Goal: Task Accomplishment & Management: Manage account settings

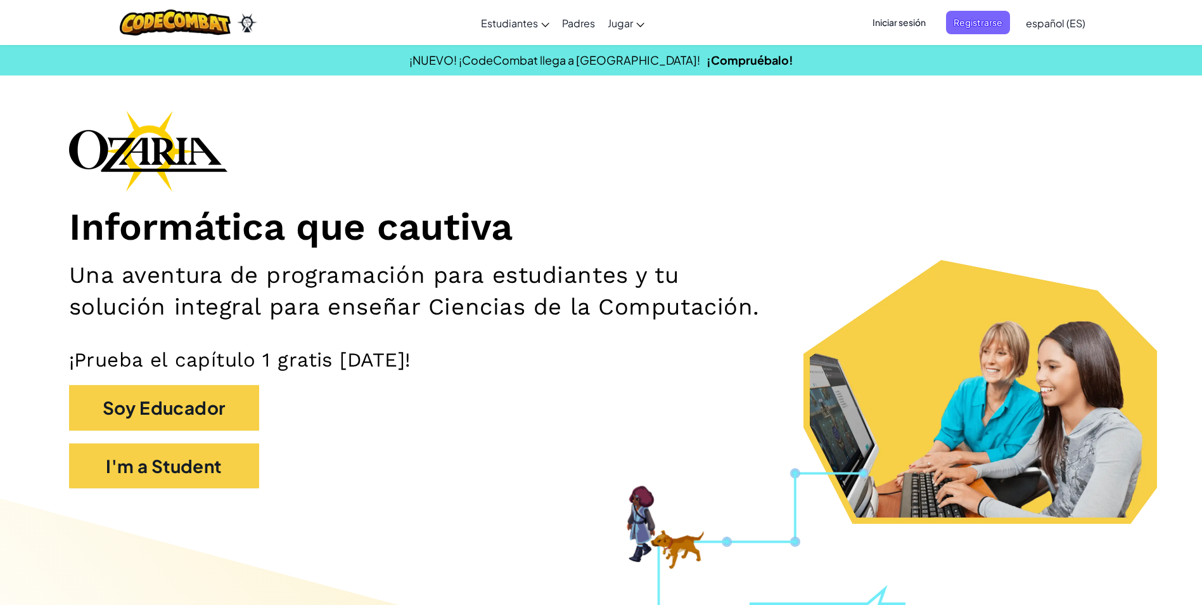
click at [899, 27] on span "Iniciar sesión" at bounding box center [899, 22] width 68 height 23
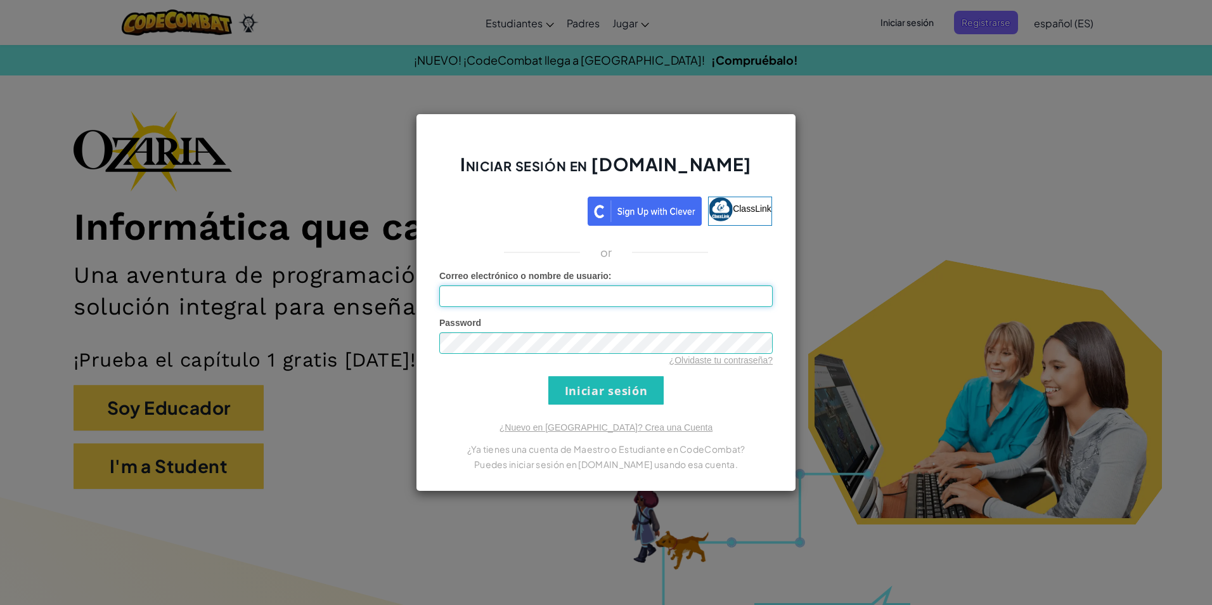
click at [646, 302] on input "Correo electrónico o nombre de usuario :" at bounding box center [605, 296] width 333 height 22
click at [588, 380] on input "Iniciar sesión" at bounding box center [605, 390] width 115 height 29
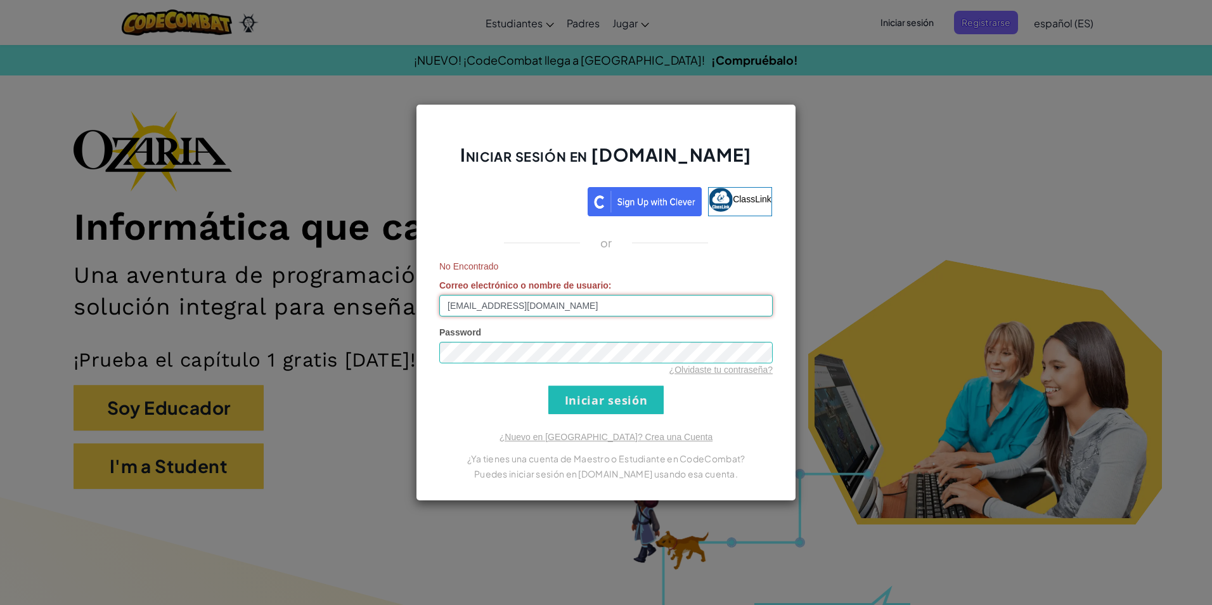
click at [559, 309] on input "[EMAIL_ADDRESS][DOMAIN_NAME]" at bounding box center [605, 306] width 333 height 22
click at [548, 385] on input "Iniciar sesión" at bounding box center [605, 399] width 115 height 29
click at [489, 304] on input "[EMAIL_ADDRESS][DOMAIN_NAME]" at bounding box center [605, 306] width 333 height 22
click at [548, 385] on input "Iniciar sesión" at bounding box center [605, 399] width 115 height 29
click at [572, 306] on input "[EMAIL_ADDRESS][DOMAIN_NAME]" at bounding box center [605, 306] width 333 height 22
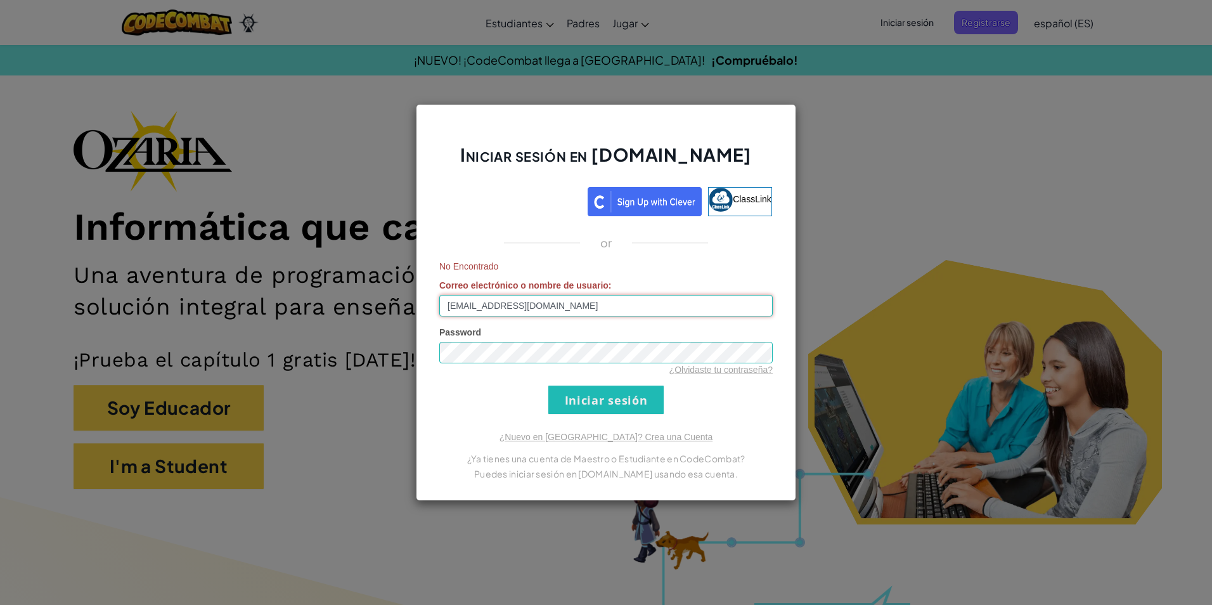
click at [548, 385] on input "Iniciar sesión" at bounding box center [605, 399] width 115 height 29
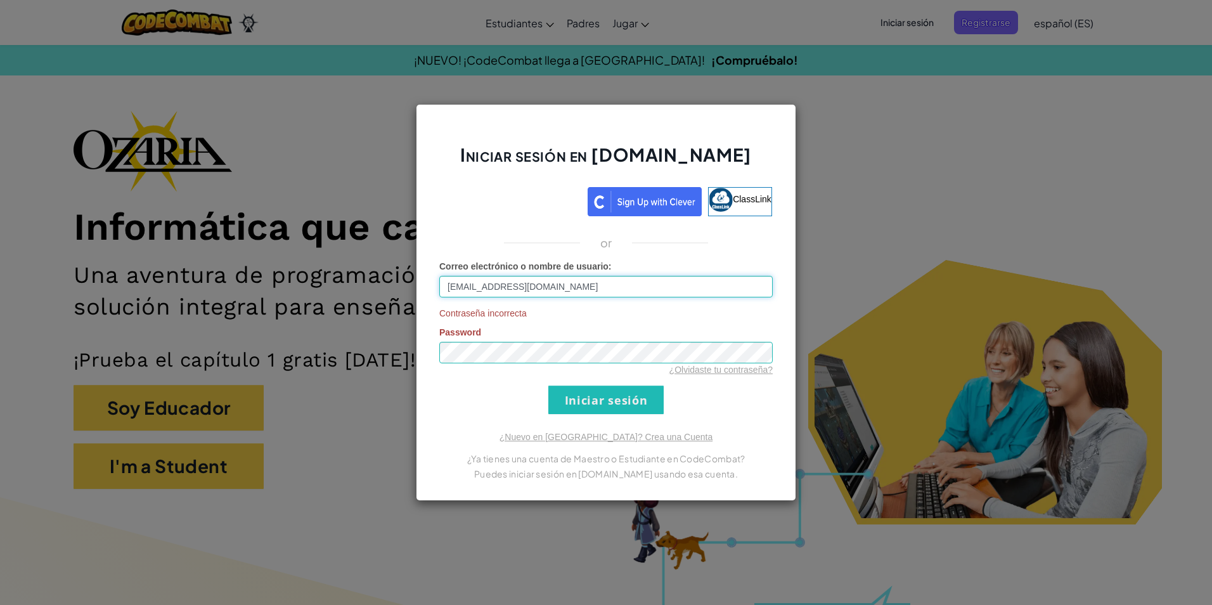
click at [596, 287] on input "[EMAIL_ADDRESS][DOMAIN_NAME]" at bounding box center [605, 287] width 333 height 22
click at [609, 293] on input "[EMAIL_ADDRESS][DOMAIN_NAME]" at bounding box center [605, 287] width 333 height 22
type input "[EMAIL_ADDRESS][DOMAIN_NAME]"
click at [548, 385] on input "Iniciar sesión" at bounding box center [605, 399] width 115 height 29
click at [707, 373] on link "¿Olvidaste tu contraseña?" at bounding box center [720, 369] width 103 height 10
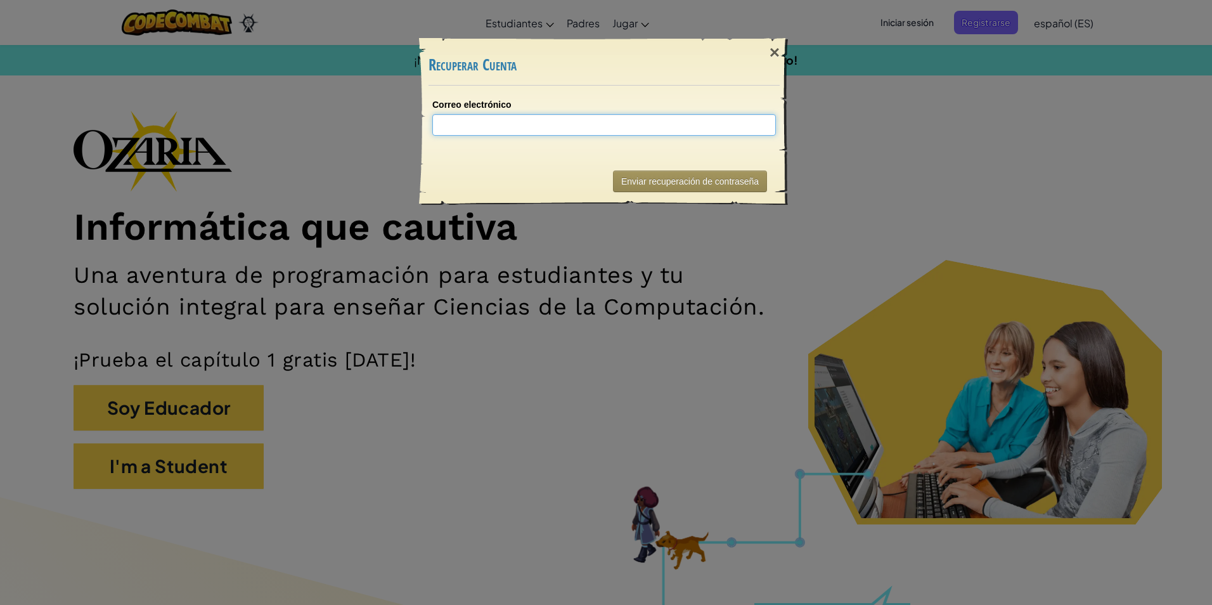
click at [643, 120] on input "Correo electrónico" at bounding box center [604, 125] width 344 height 22
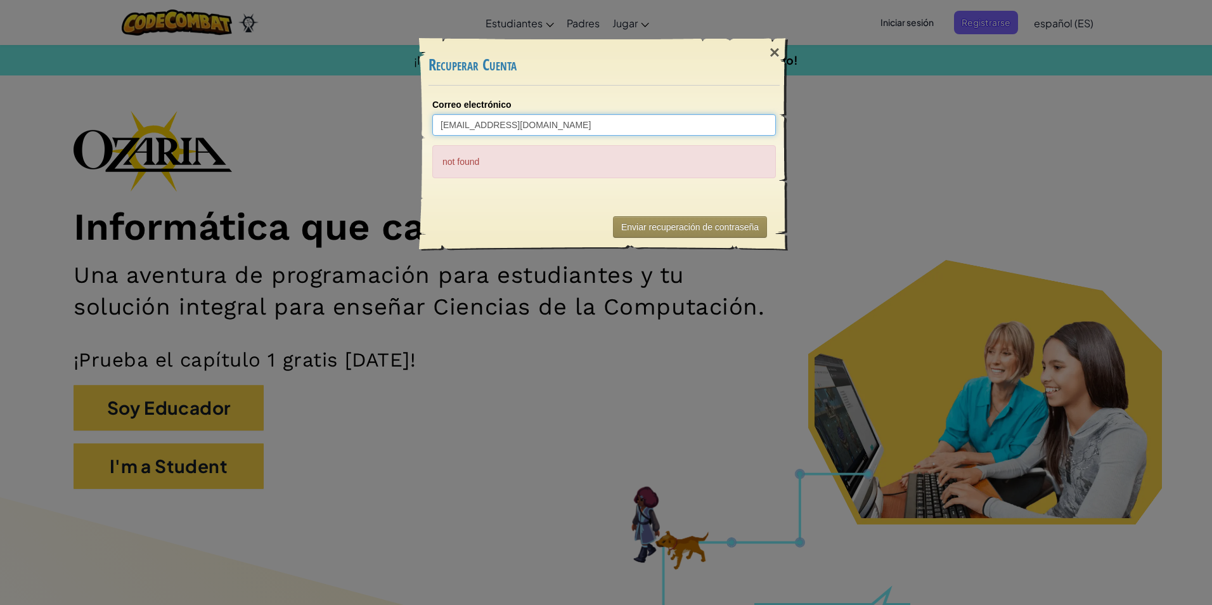
click at [479, 123] on input "[EMAIL_ADDRESS][DOMAIN_NAME]" at bounding box center [604, 125] width 344 height 22
click at [482, 123] on input "[EMAIL_ADDRESS][DOMAIN_NAME]" at bounding box center [604, 125] width 344 height 22
type input "[EMAIL_ADDRESS][DOMAIN_NAME]"
click at [710, 219] on button "Enviar recuperación de contraseña" at bounding box center [690, 227] width 154 height 22
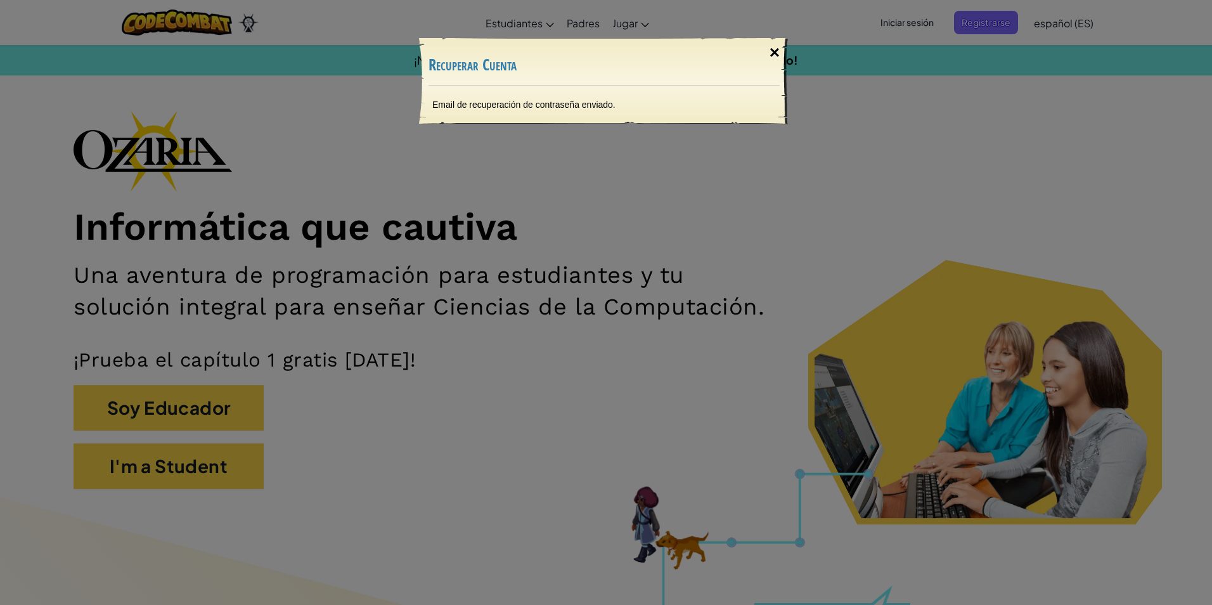
click at [771, 48] on div "×" at bounding box center [774, 52] width 29 height 37
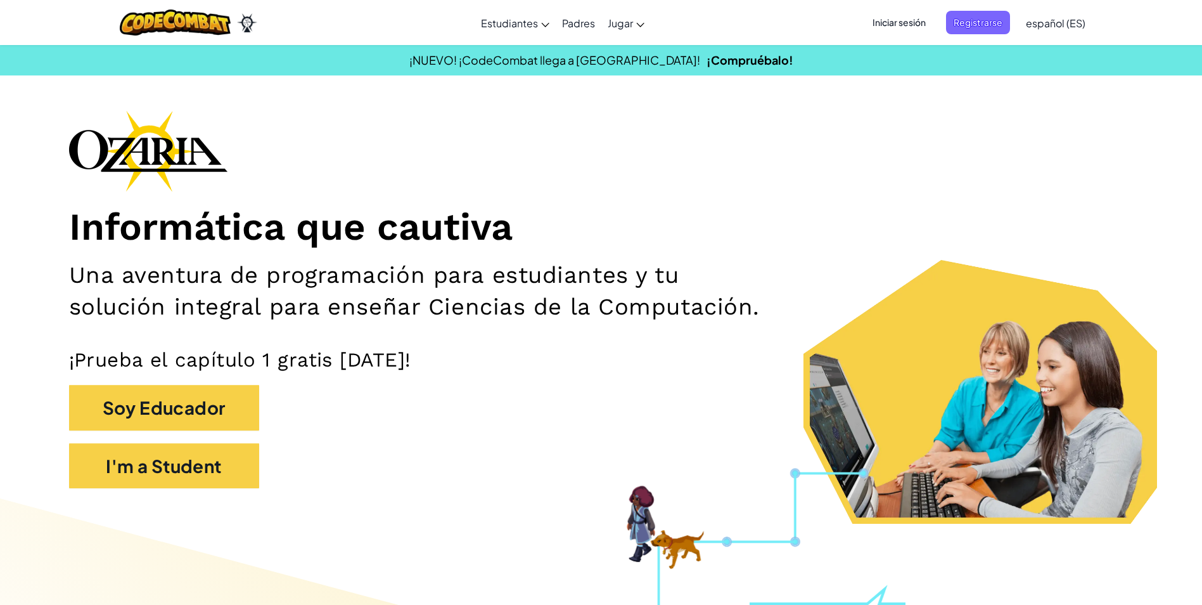
click at [922, 24] on span "Iniciar sesión" at bounding box center [899, 22] width 68 height 23
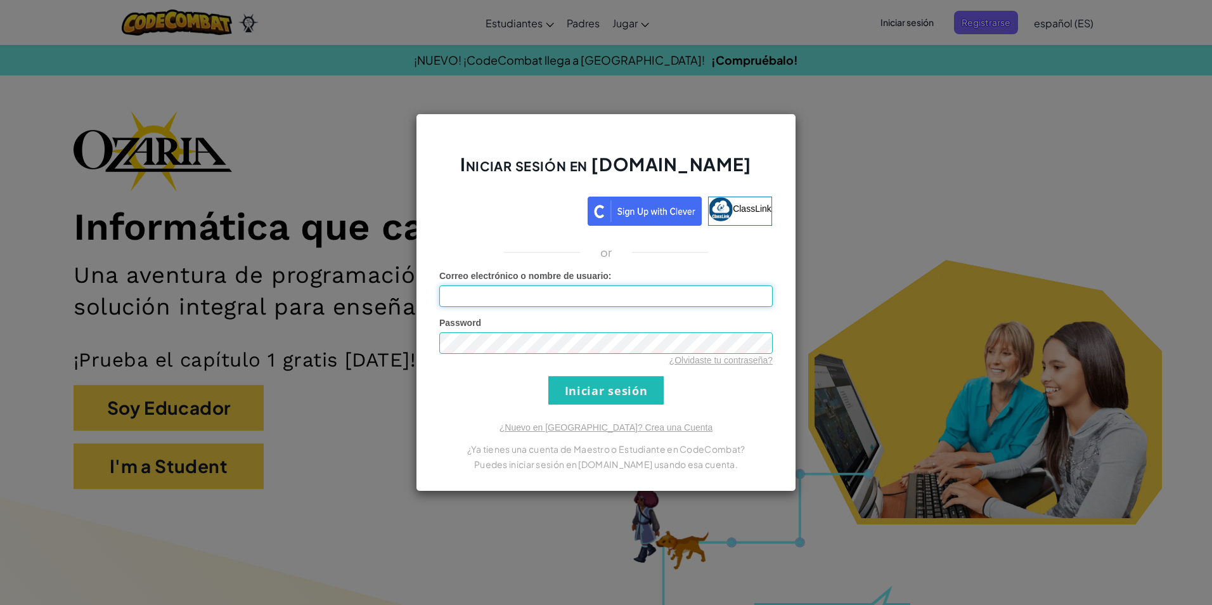
click at [662, 292] on input "Correo electrónico o nombre de usuario :" at bounding box center [605, 296] width 333 height 22
click at [489, 299] on input "[EMAIL_ADDRESS][DOMAIN_NAME]" at bounding box center [605, 296] width 333 height 22
type input "[EMAIL_ADDRESS][DOMAIN_NAME]"
click at [548, 376] on input "Iniciar sesión" at bounding box center [605, 390] width 115 height 29
